Goal: Information Seeking & Learning: Learn about a topic

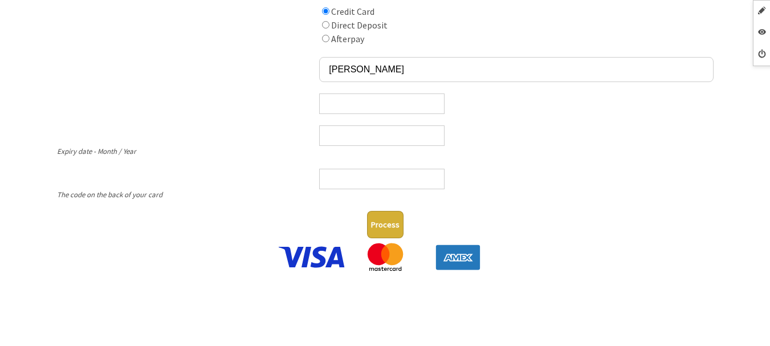
scroll to position [456, 0]
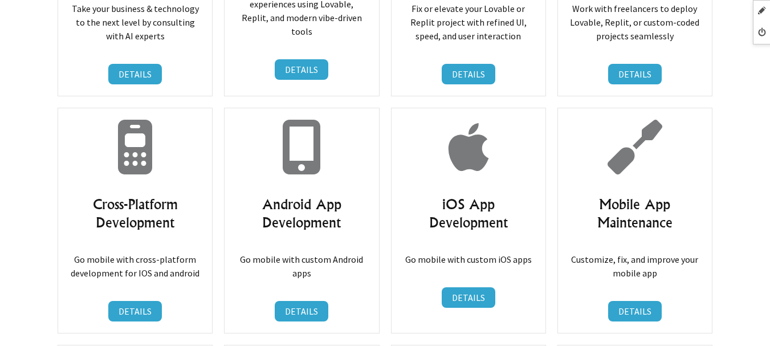
scroll to position [5982, 0]
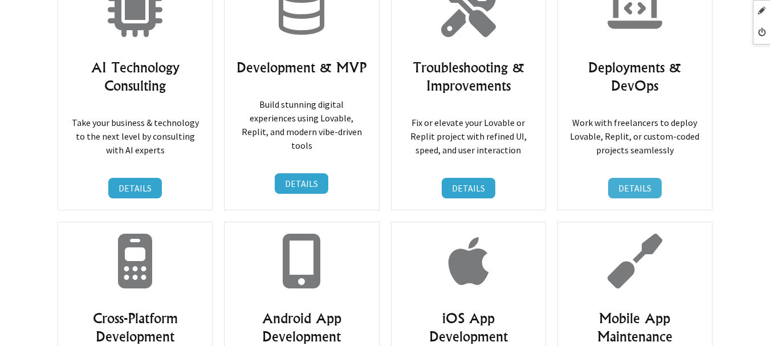
click at [634, 178] on link "DETAILS" at bounding box center [635, 188] width 54 height 21
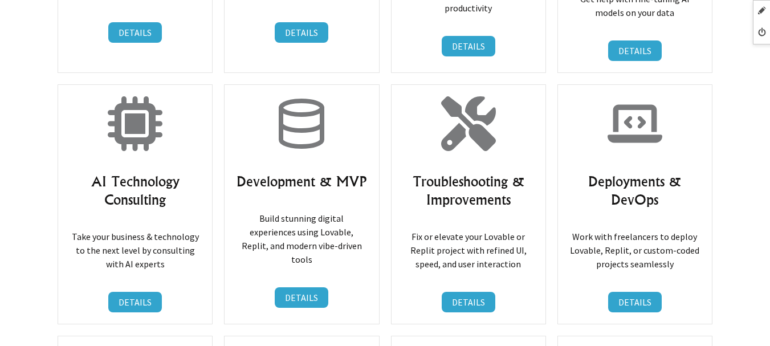
scroll to position [6153, 0]
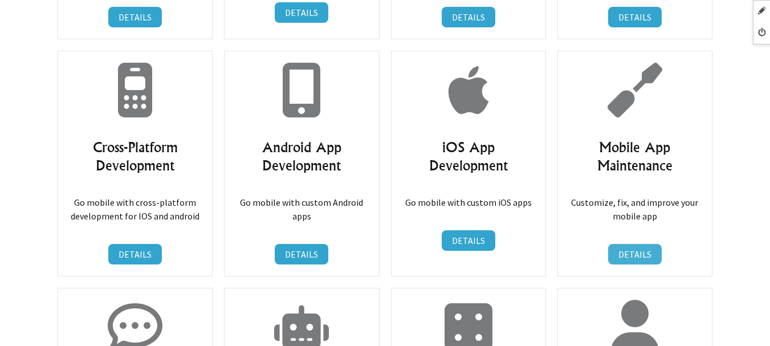
click at [623, 244] on link "DETAILS" at bounding box center [635, 254] width 54 height 21
click at [620, 244] on link "DETAILS" at bounding box center [635, 254] width 54 height 21
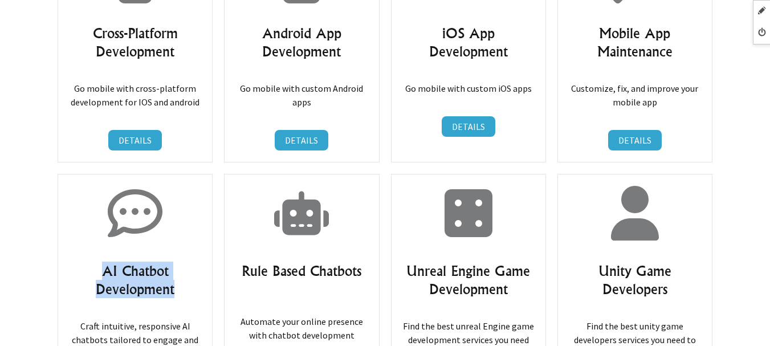
drag, startPoint x: 97, startPoint y: 185, endPoint x: 181, endPoint y: 207, distance: 86.6
click at [181, 261] on h3 "AI Chatbot Development" at bounding box center [135, 279] width 131 height 36
copy h3 "AI Chatbot Development"
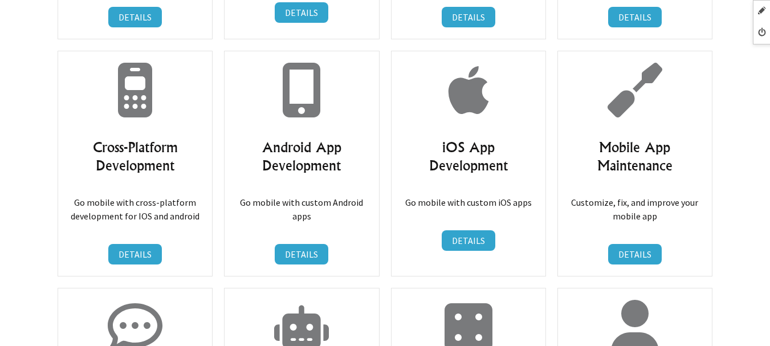
scroll to position [6323, 0]
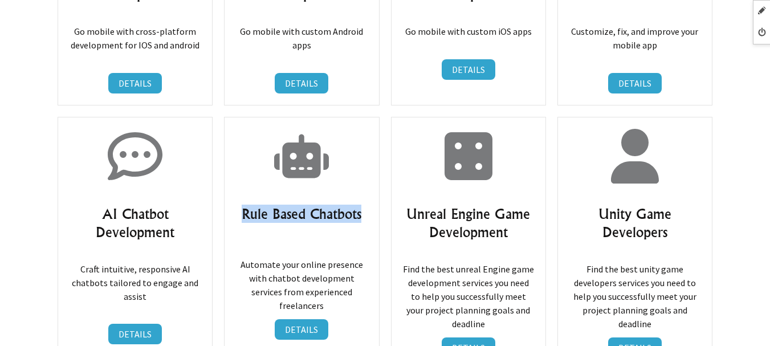
drag, startPoint x: 242, startPoint y: 129, endPoint x: 366, endPoint y: 135, distance: 123.8
click at [366, 205] on h3 "Rule Based Chatbots" at bounding box center [301, 214] width 131 height 18
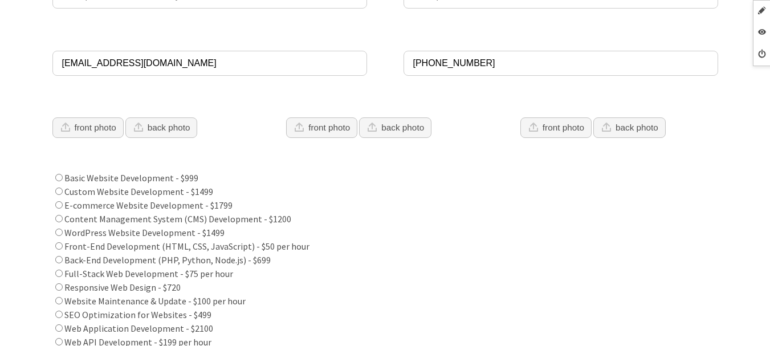
scroll to position [57, 0]
